Goal: Use online tool/utility: Utilize a website feature to perform a specific function

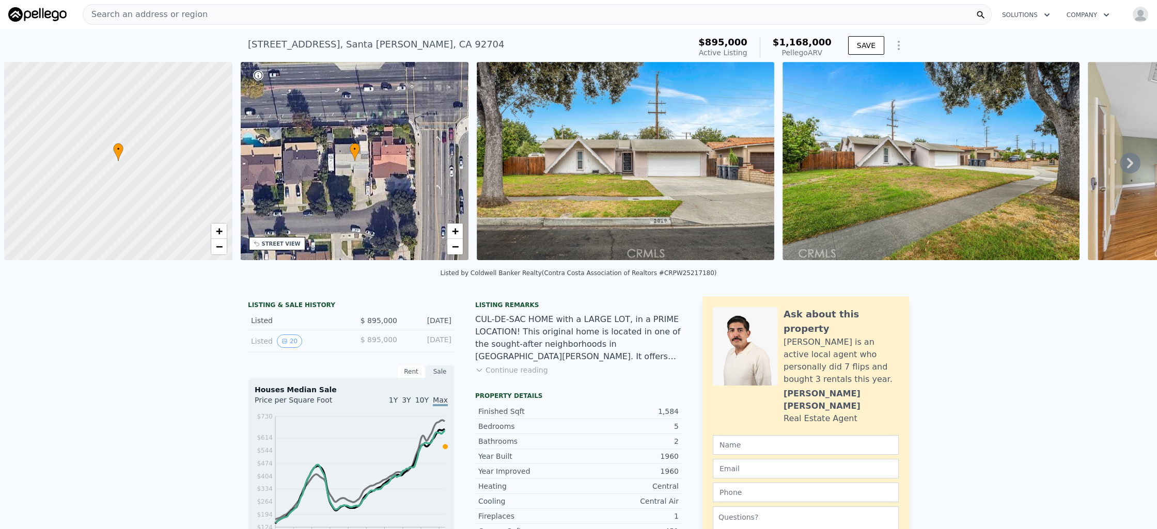
scroll to position [0, 4]
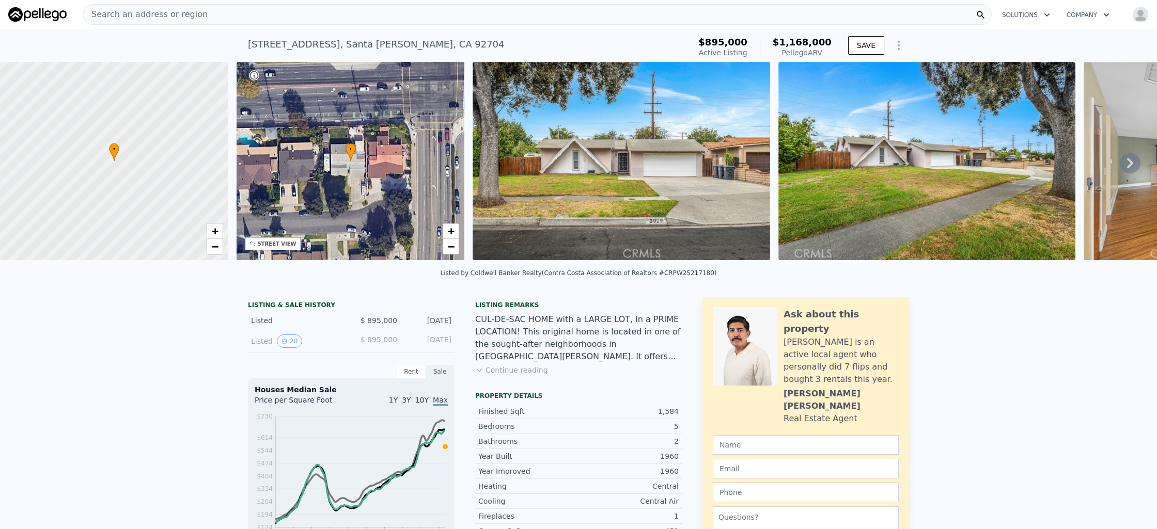
click at [251, 15] on div "Search an address or region" at bounding box center [537, 14] width 909 height 21
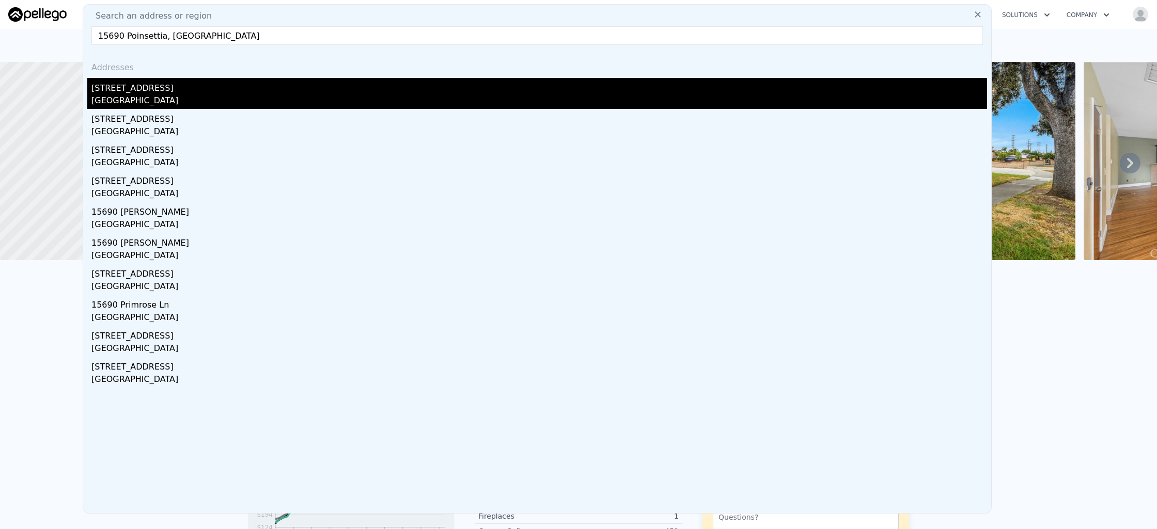
type input "15690 Poinsettia, [GEOGRAPHIC_DATA]"
click at [227, 99] on div "[GEOGRAPHIC_DATA]" at bounding box center [538, 101] width 895 height 14
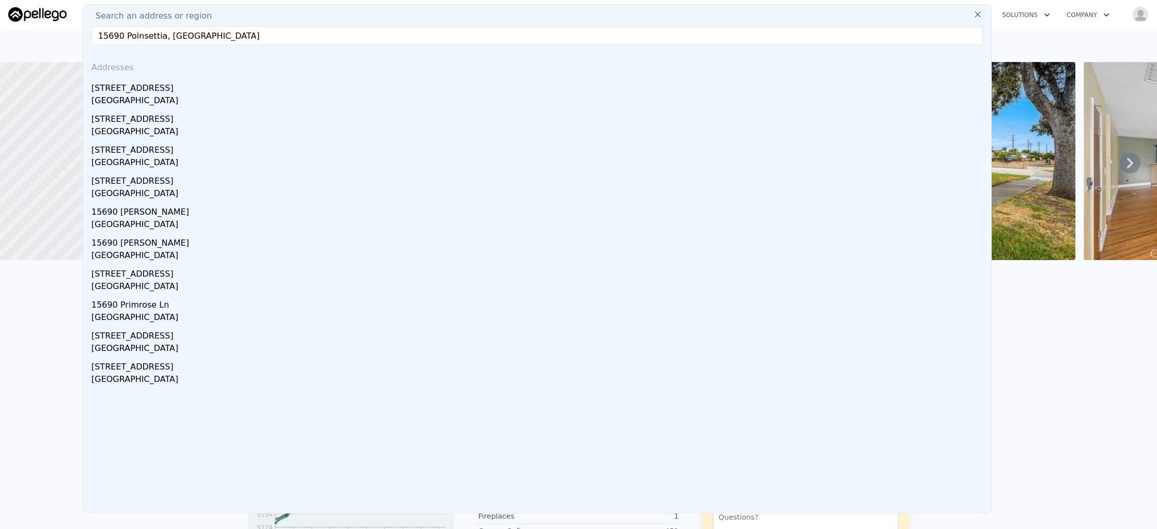
type input "4"
type input "2"
type input "4"
type input "1144"
type input "1928"
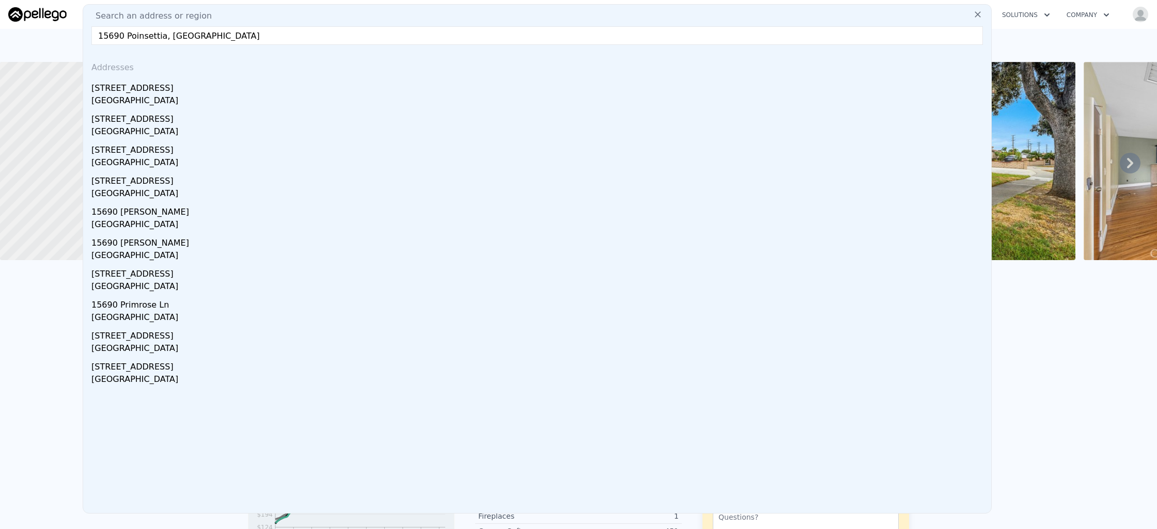
type input "6000"
type input "7526"
type input "$ 1,260,000"
type input "$ 222,290"
